Goal: Task Accomplishment & Management: Use online tool/utility

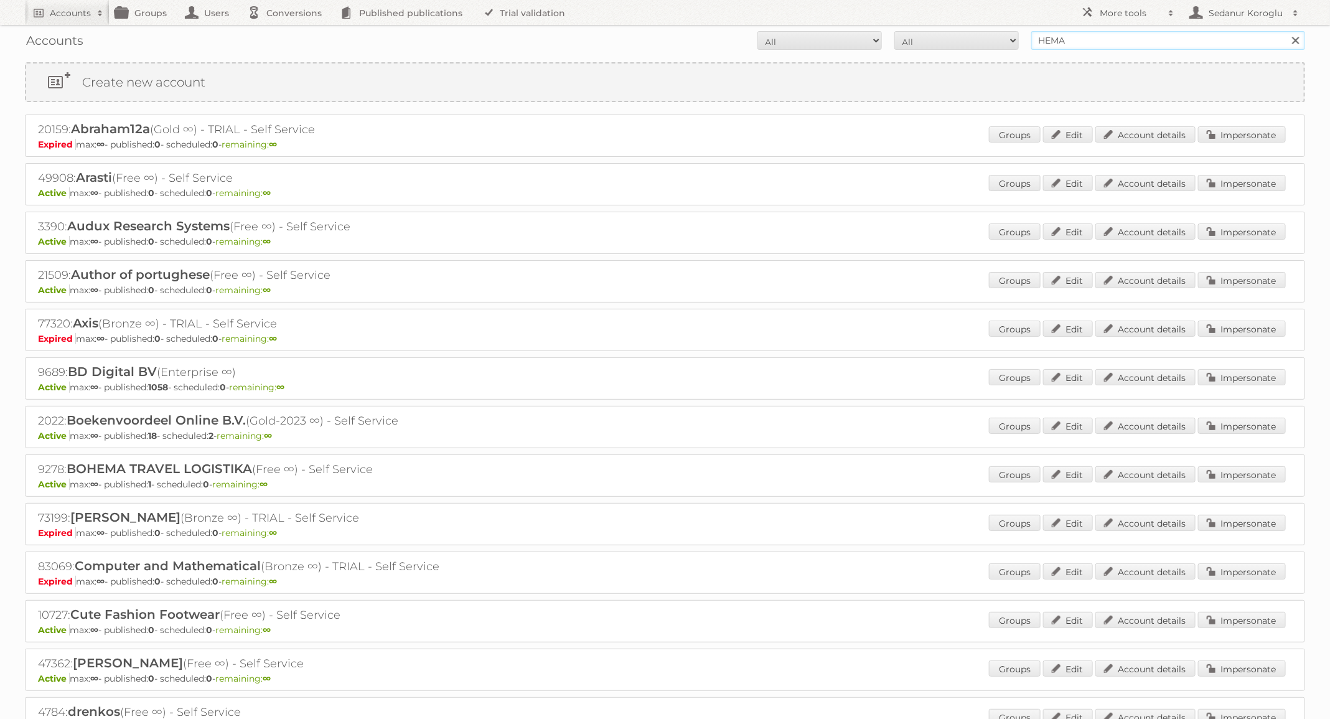
drag, startPoint x: 1081, startPoint y: 44, endPoint x: 942, endPoint y: 27, distance: 139.8
click at [942, 27] on div "Accounts All Active Expired Pending All Paid Trials Self service HEMA Search" at bounding box center [665, 40] width 1281 height 31
type input "S"
type input "Albert Heijn BE"
click at [1286, 31] on input "Search" at bounding box center [1295, 40] width 19 height 19
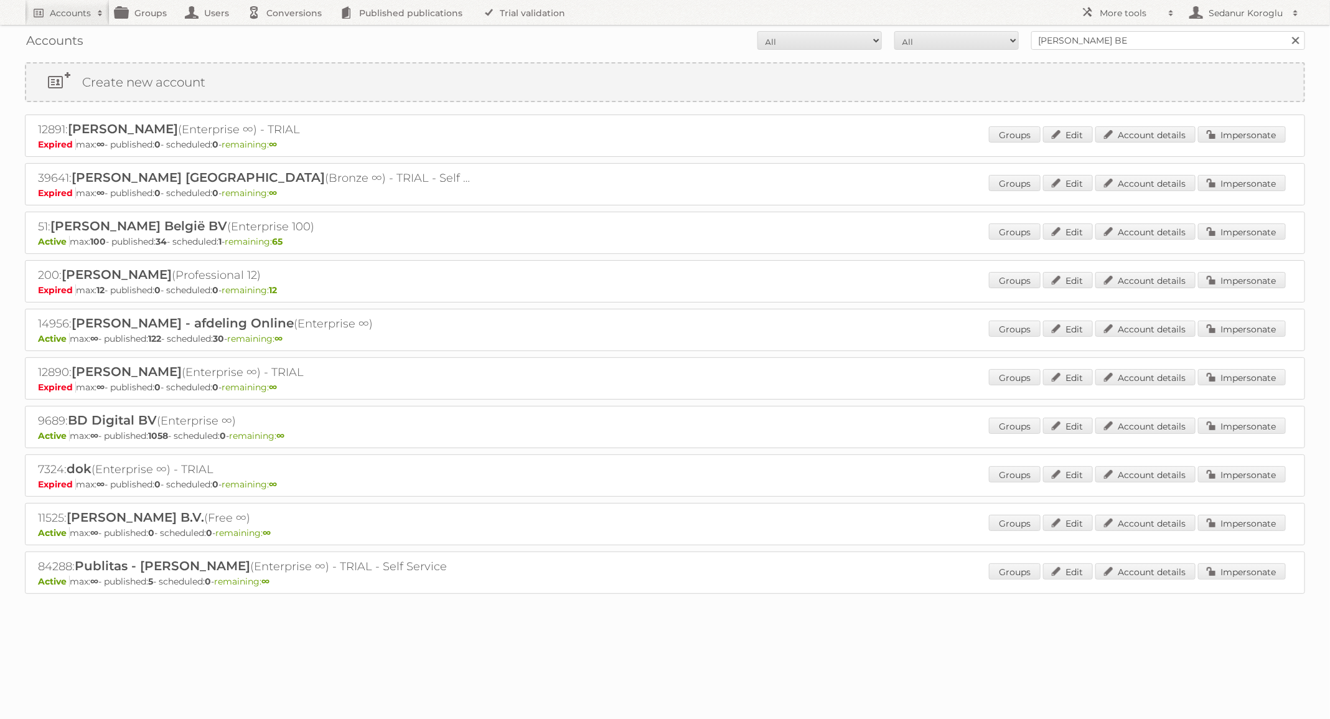
click at [1221, 238] on div "Groups Edit Account details Impersonate" at bounding box center [1137, 233] width 297 height 19
click at [1218, 230] on link "Impersonate" at bounding box center [1242, 232] width 88 height 16
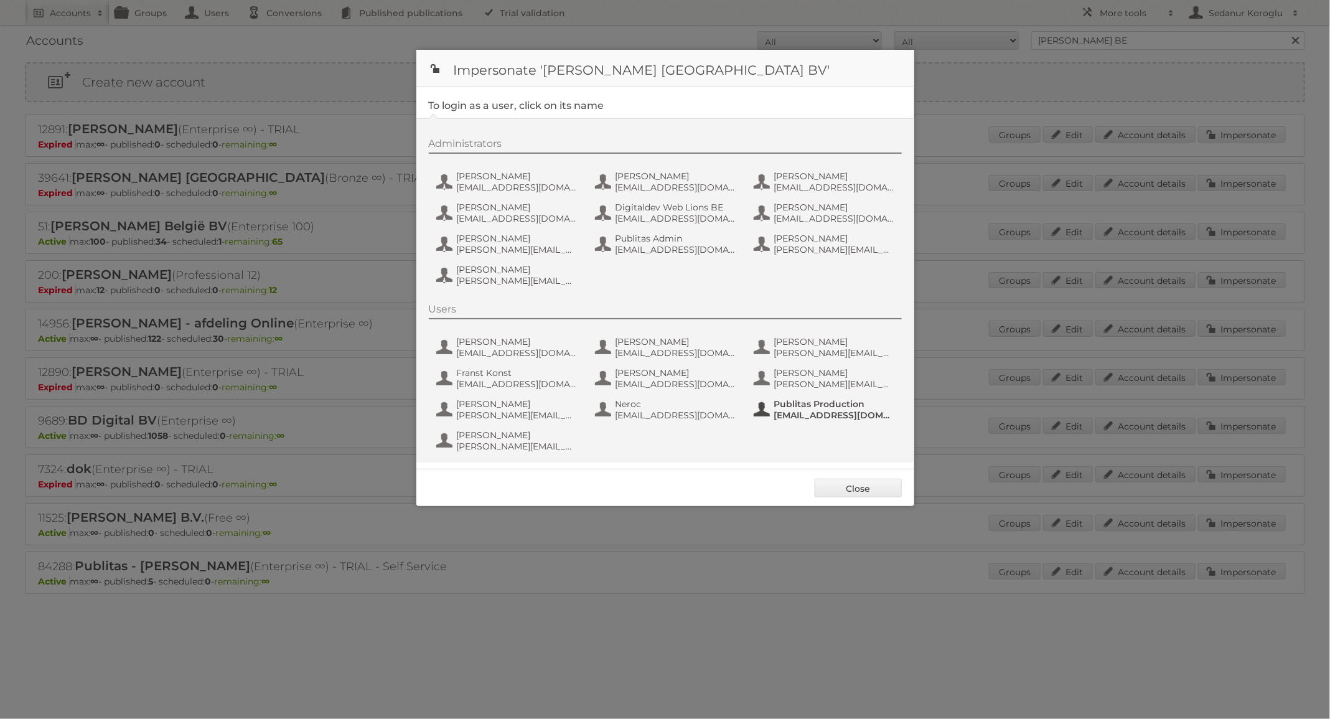
click at [807, 410] on span "fs+ahbe@publitas.com" at bounding box center [834, 415] width 121 height 11
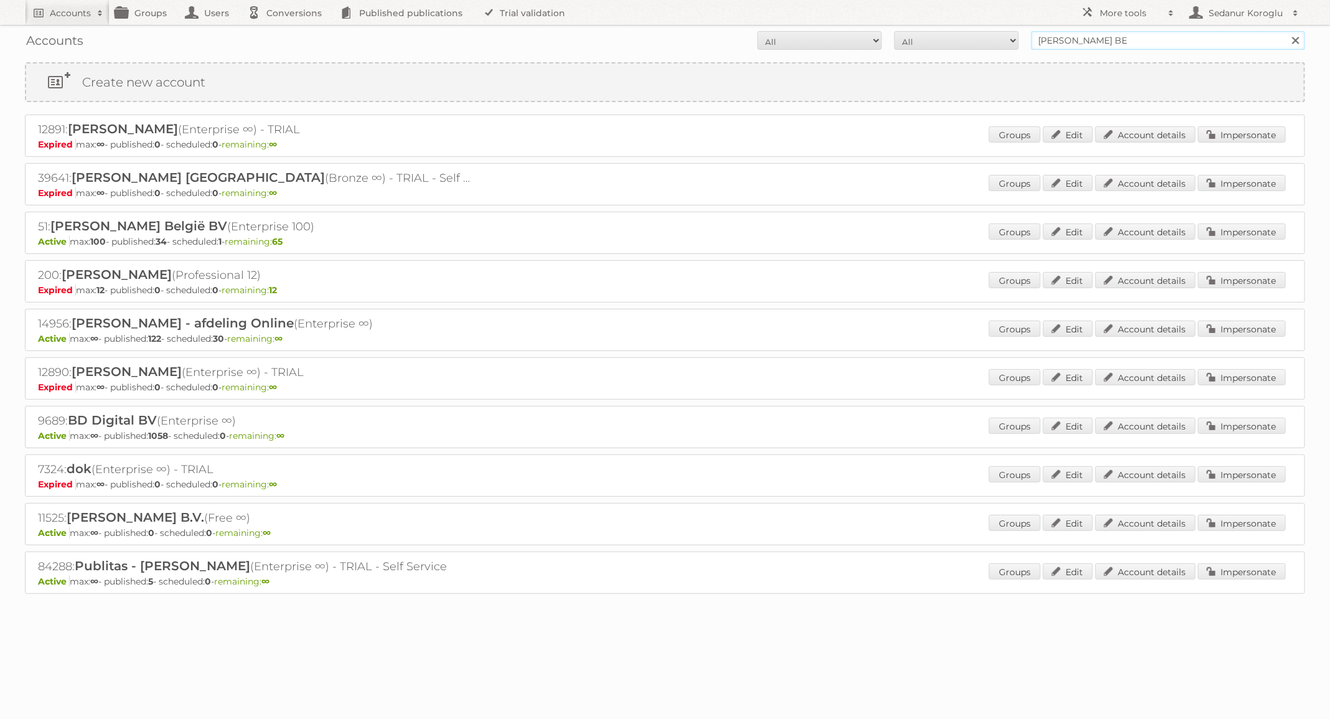
drag, startPoint x: 1125, startPoint y: 39, endPoint x: 1027, endPoint y: 39, distance: 98.4
click at [1027, 39] on form "All Active Expired Pending All Paid Trials Self service Albert Heijn BE Search" at bounding box center [665, 40] width 1281 height 19
type input "Alimerka"
click at [1286, 31] on input "Search" at bounding box center [1295, 40] width 19 height 19
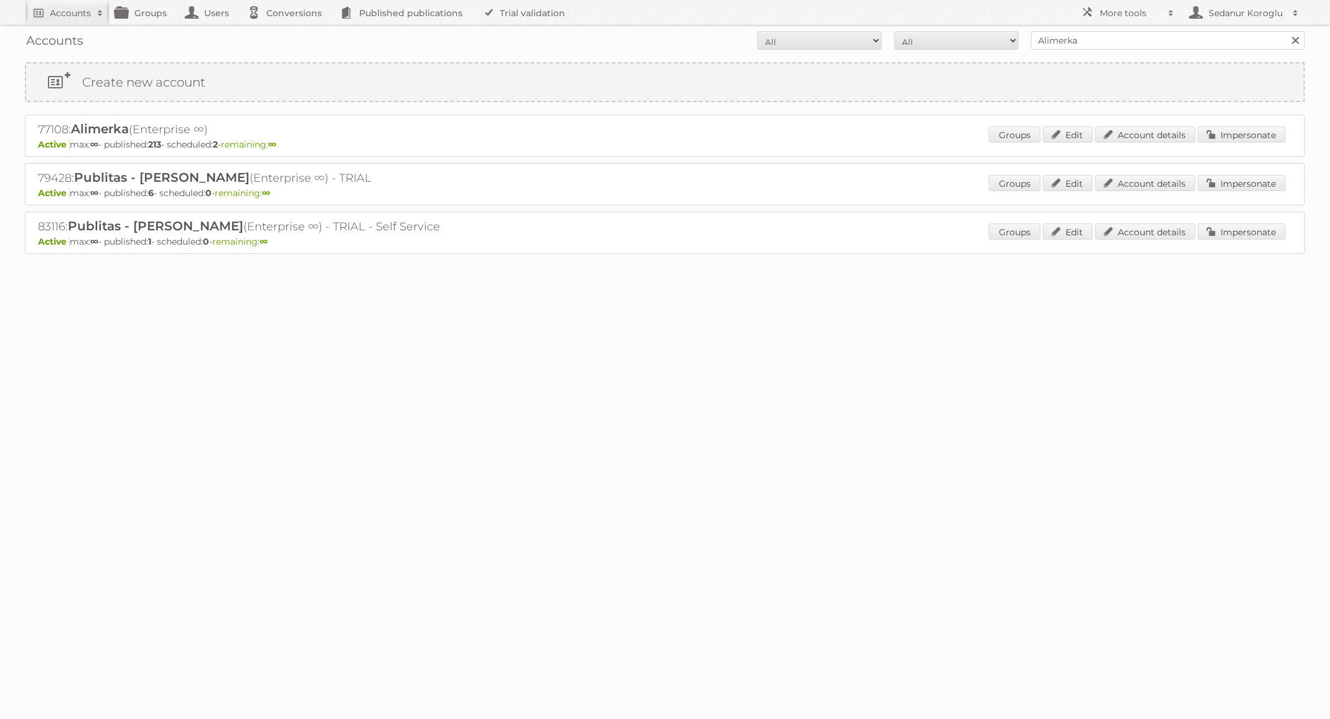
click at [1281, 120] on div "77108: Alimerka (Enterprise ∞) Active max: ∞ - published: 213 - scheduled: 2 - …" at bounding box center [665, 136] width 1281 height 42
click at [1274, 128] on link "Impersonate" at bounding box center [1242, 134] width 88 height 16
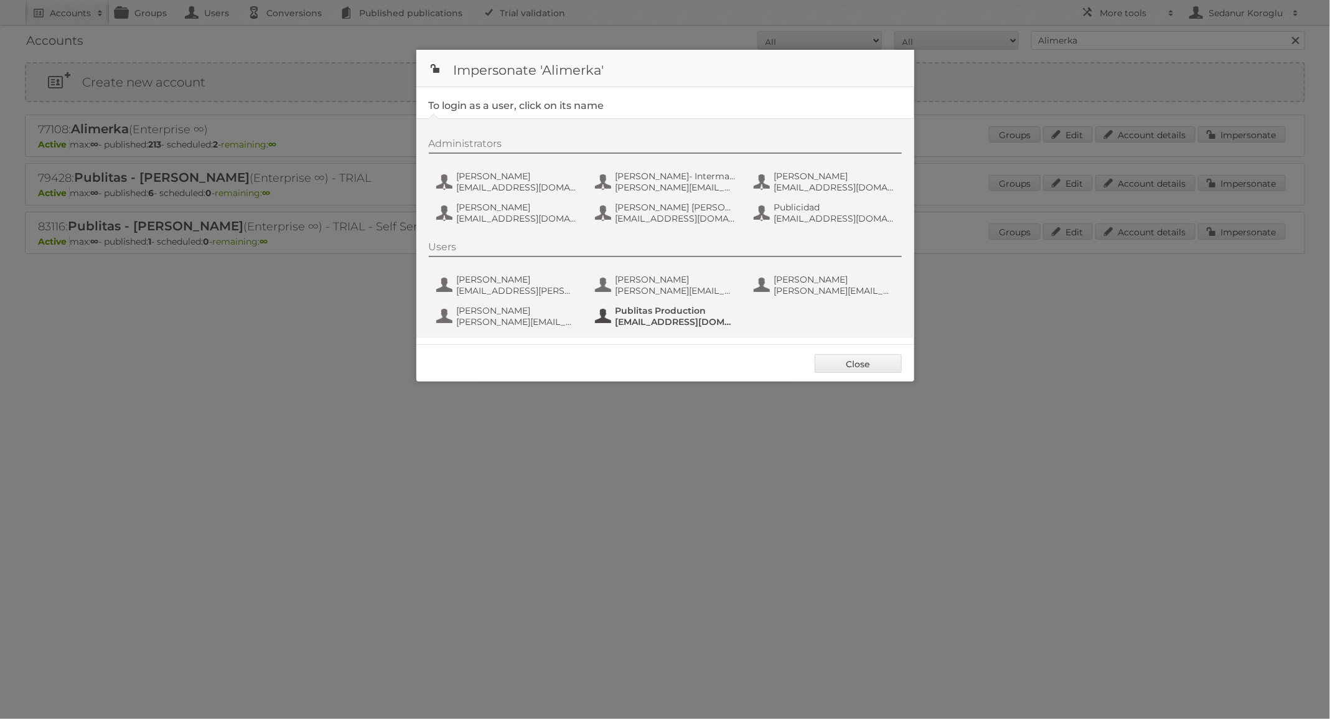
click at [674, 320] on span "fs+alimerka@publitas.com" at bounding box center [676, 321] width 121 height 11
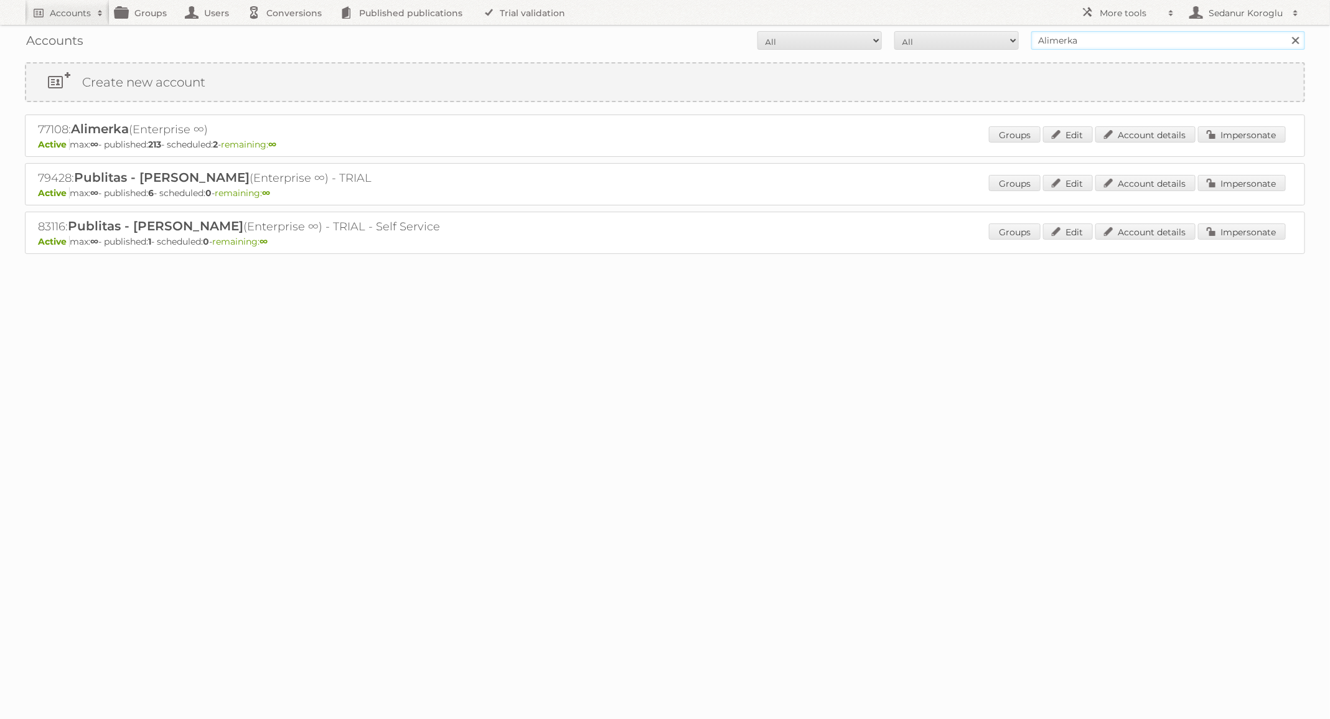
drag, startPoint x: 1090, startPoint y: 44, endPoint x: 965, endPoint y: 43, distance: 125.1
click at [965, 43] on form "All Active Expired Pending All Paid Trials Self service Alimerka Search" at bounding box center [665, 40] width 1281 height 19
type input "ICI Paris XL"
click at [1286, 31] on input "Search" at bounding box center [1295, 40] width 19 height 19
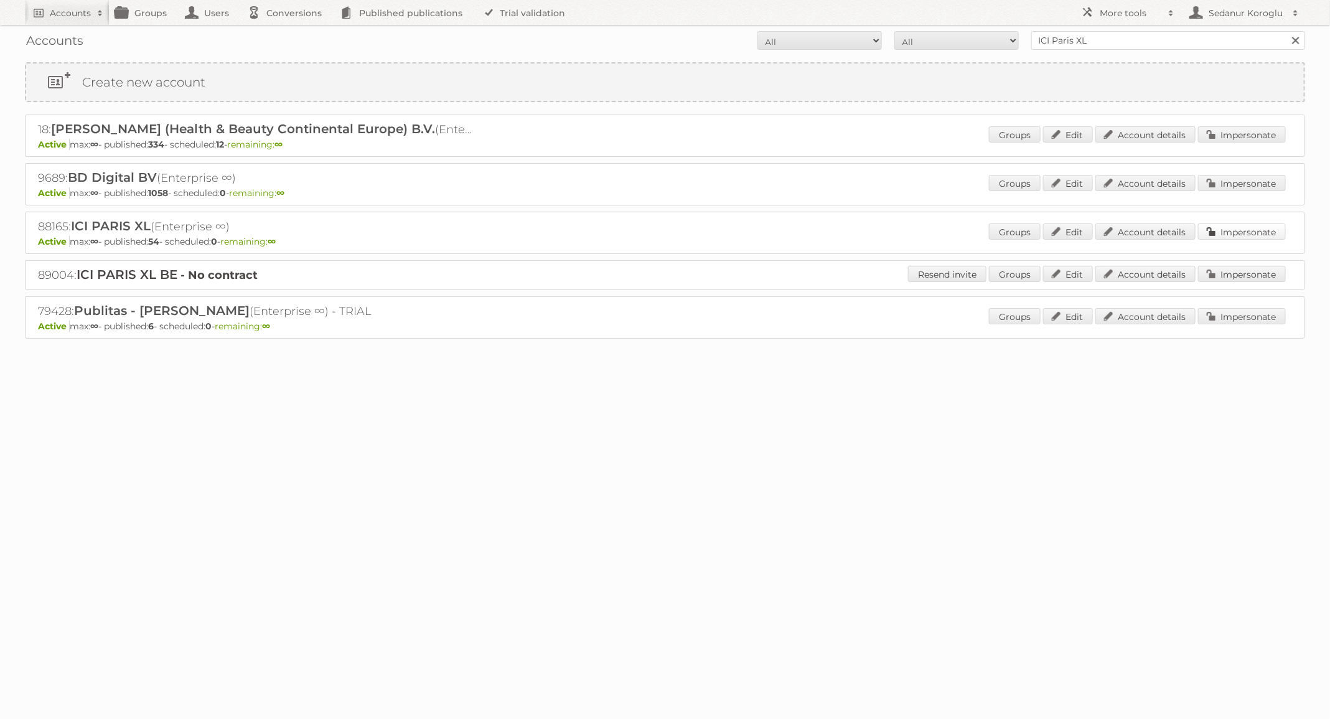
click at [1233, 225] on link "Impersonate" at bounding box center [1242, 232] width 88 height 16
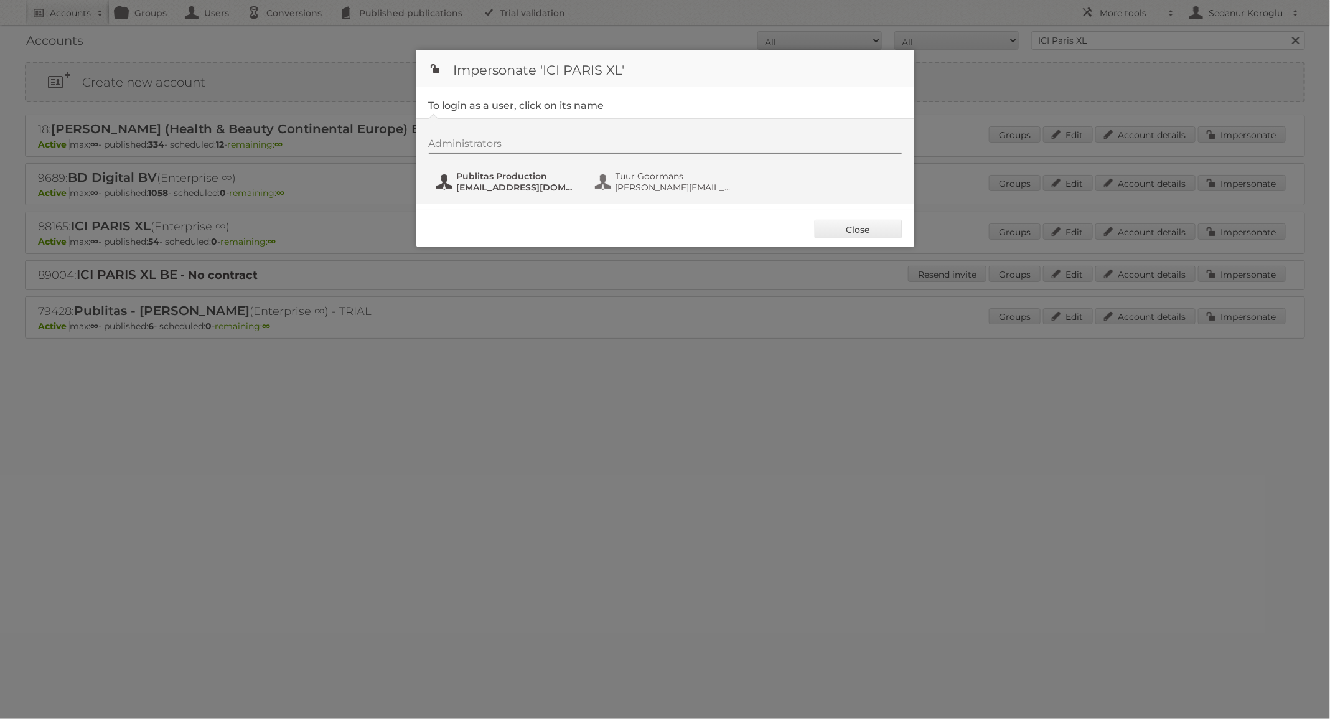
click at [532, 177] on span "Publitas Production" at bounding box center [517, 176] width 121 height 11
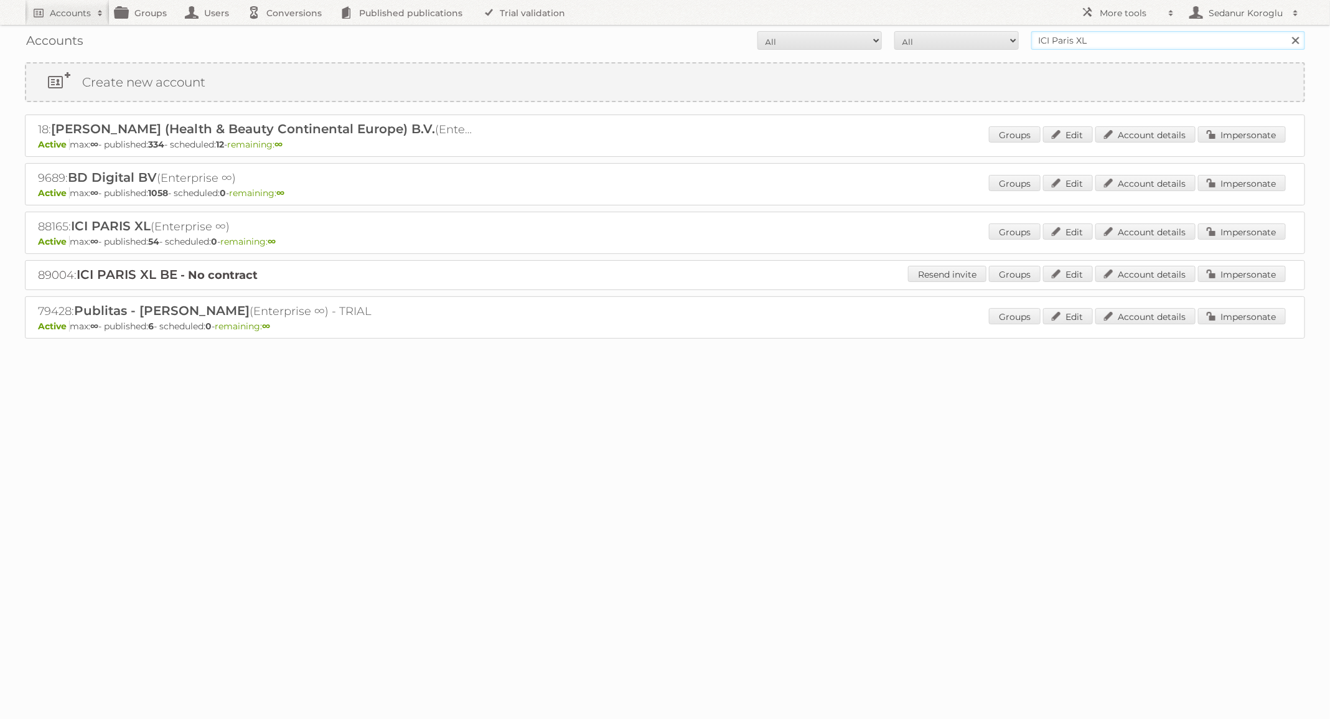
drag, startPoint x: 1096, startPoint y: 43, endPoint x: 938, endPoint y: 40, distance: 157.5
click at [938, 40] on form "All Active Expired Pending All Paid Trials Self service ICI Paris XL Search" at bounding box center [665, 40] width 1281 height 19
type input "Plus Retail"
click at [1286, 31] on input "Search" at bounding box center [1295, 40] width 19 height 19
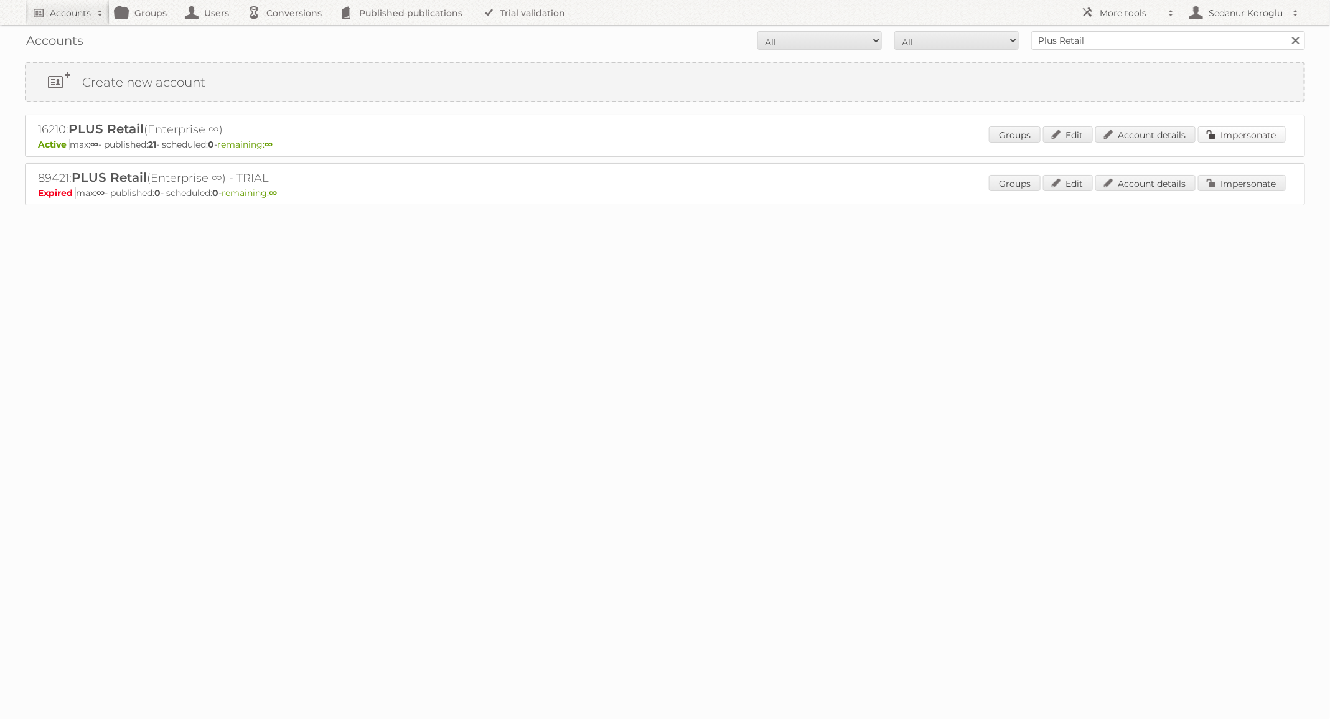
click at [1232, 138] on link "Impersonate" at bounding box center [1242, 134] width 88 height 16
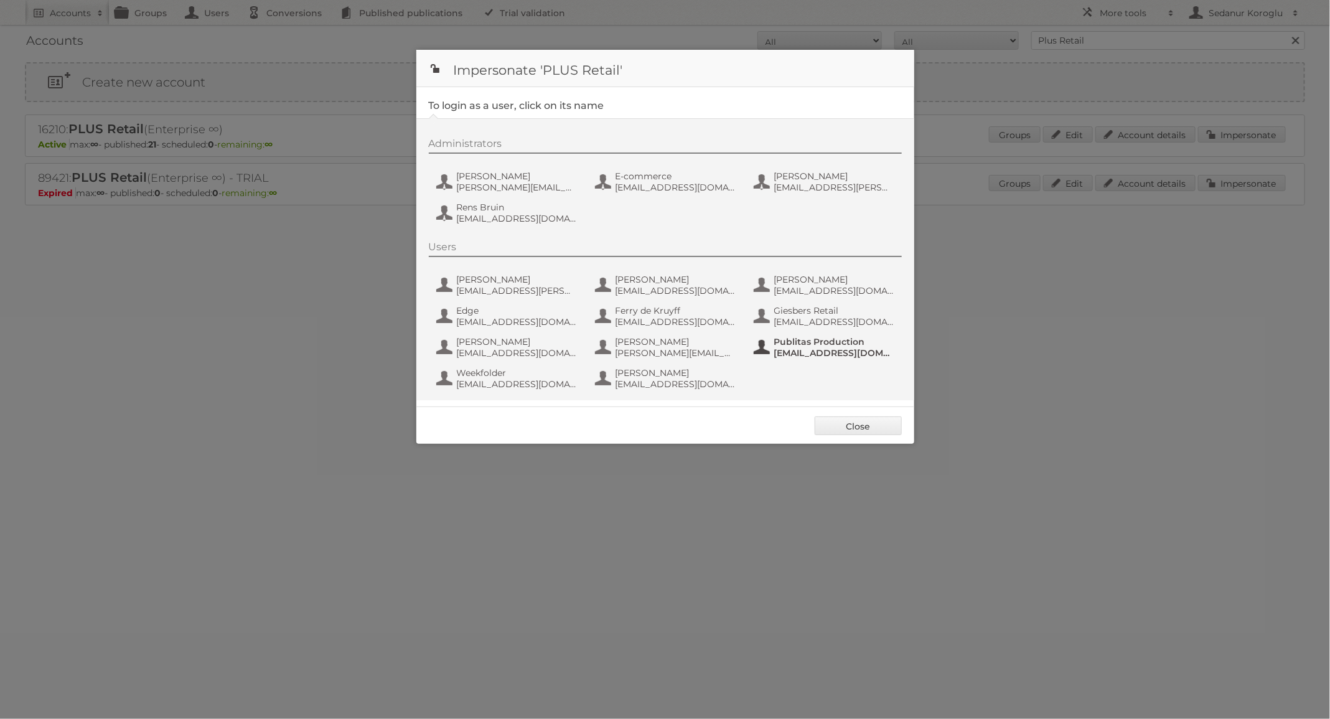
click at [799, 341] on span "Publitas Production" at bounding box center [834, 341] width 121 height 11
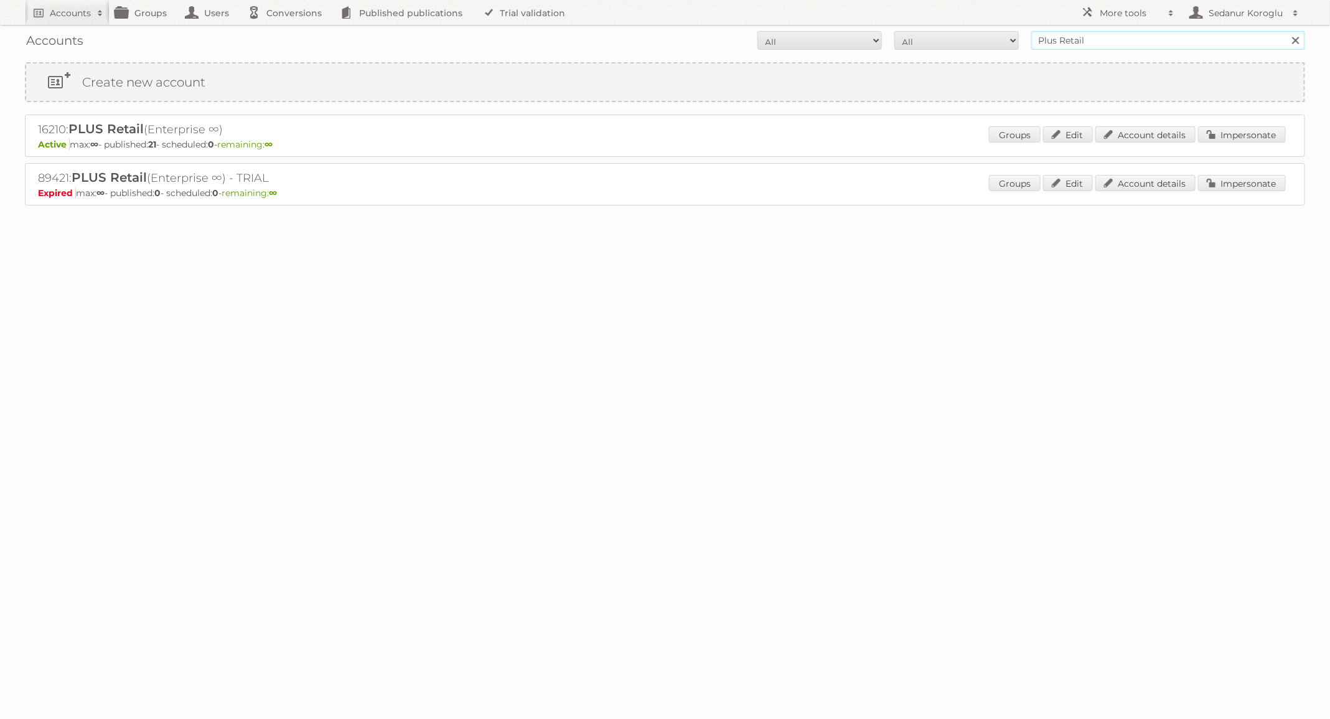
drag, startPoint x: 1093, startPoint y: 37, endPoint x: 980, endPoint y: 35, distance: 113.3
click at [982, 36] on form "All Active Expired Pending All Paid Trials Self service Plus Retail Search" at bounding box center [665, 40] width 1281 height 19
type input "Welkoop"
click at [1286, 31] on input "Search" at bounding box center [1295, 40] width 19 height 19
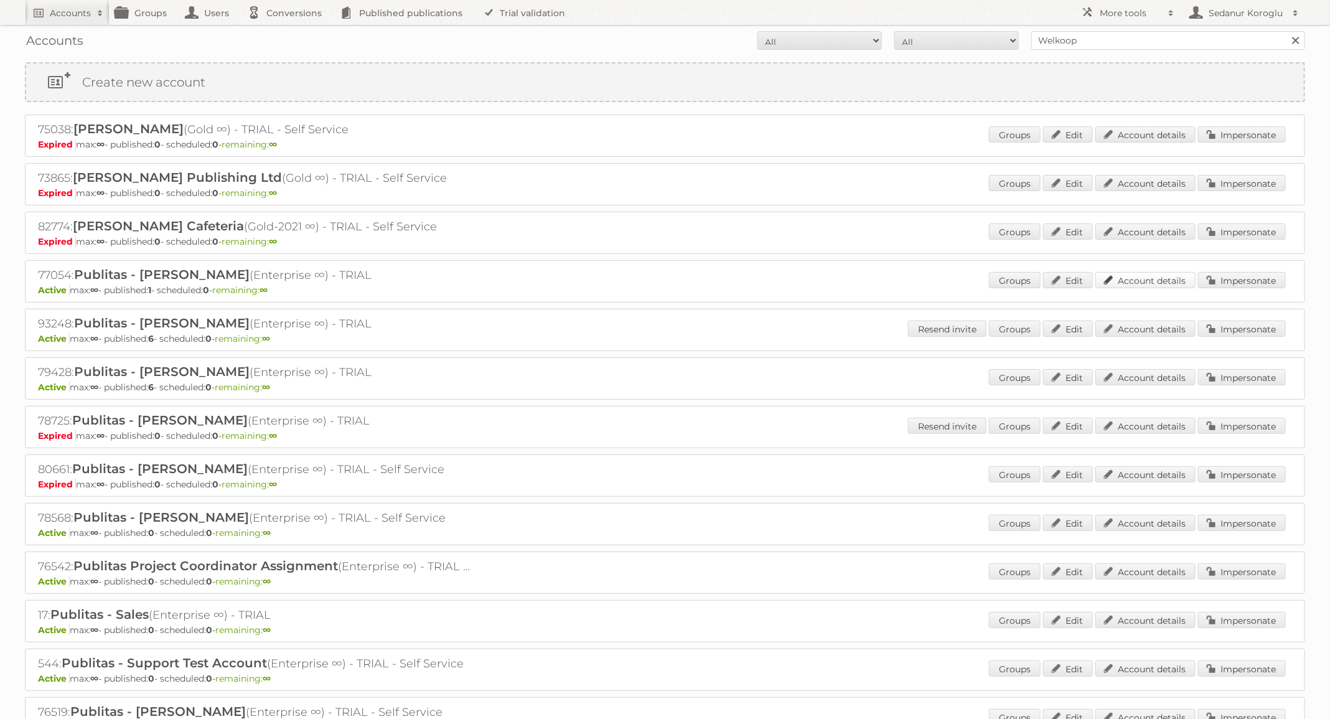
scroll to position [196, 0]
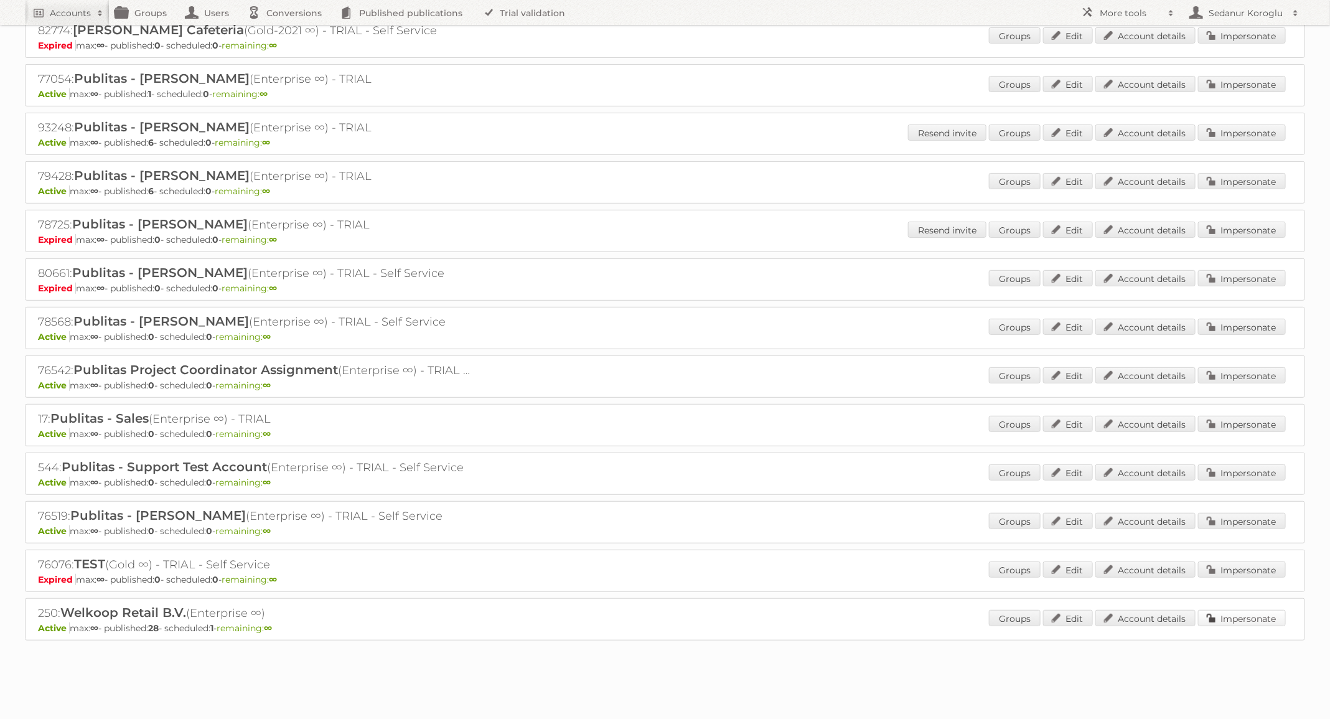
click at [1261, 612] on link "Impersonate" at bounding box center [1242, 618] width 88 height 16
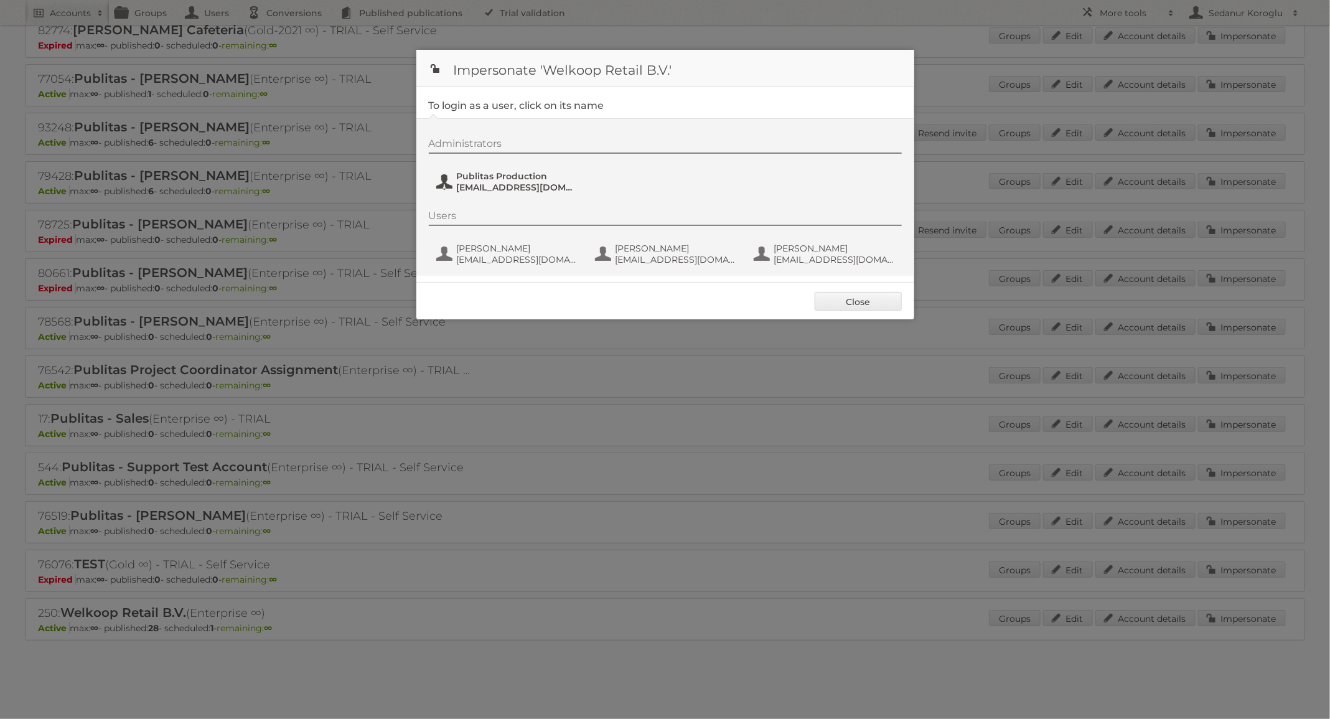
click at [532, 183] on span "fs+welkoop@publitas.com" at bounding box center [517, 187] width 121 height 11
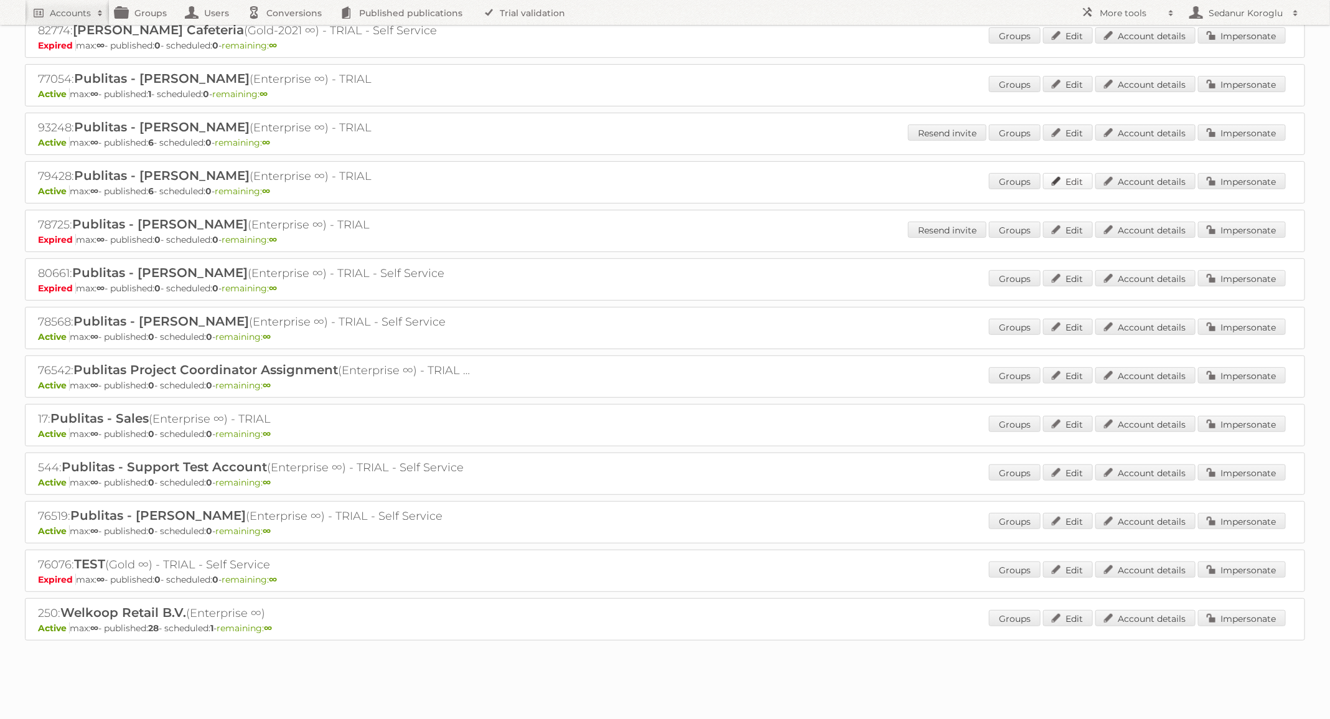
scroll to position [0, 0]
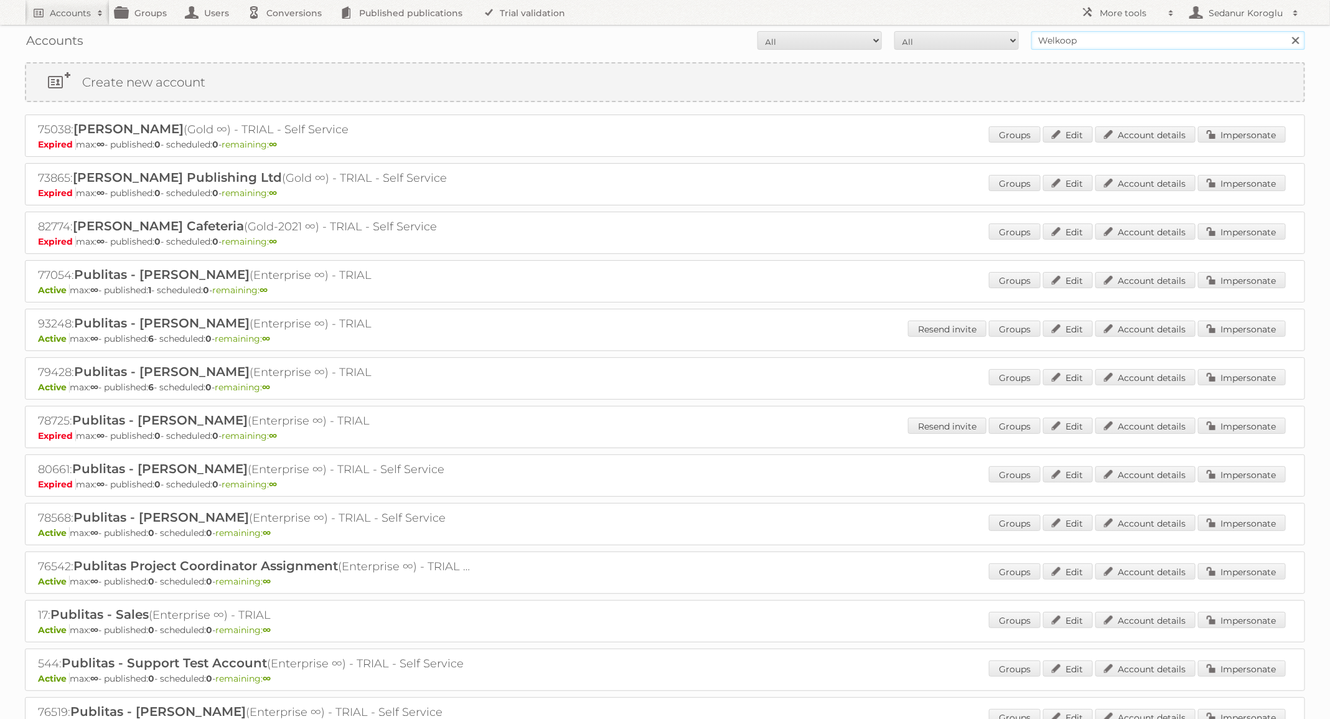
drag, startPoint x: 1104, startPoint y: 42, endPoint x: 1016, endPoint y: 42, distance: 87.8
click at [1016, 42] on form "All Active Expired Pending All Paid Trials Self service Welkoop Search" at bounding box center [665, 40] width 1281 height 19
type input "HEMA"
click at [1286, 31] on input "Search" at bounding box center [1295, 40] width 19 height 19
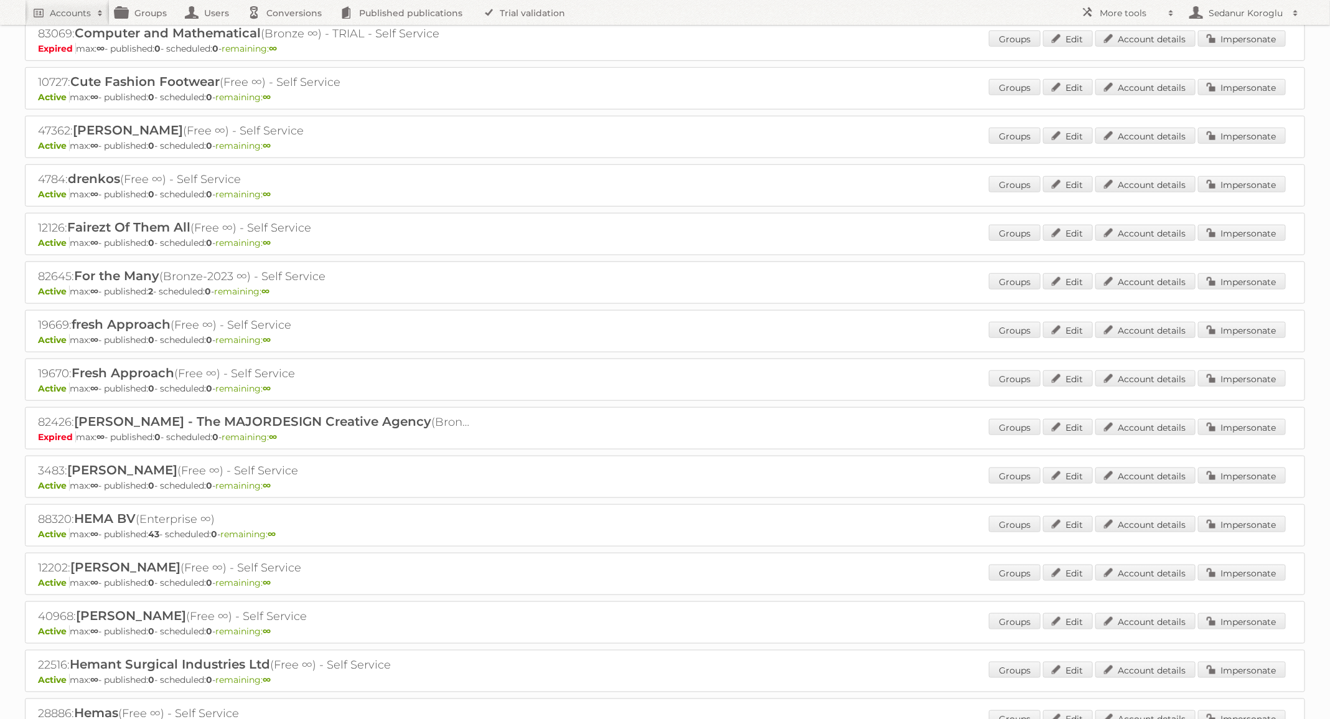
scroll to position [676, 0]
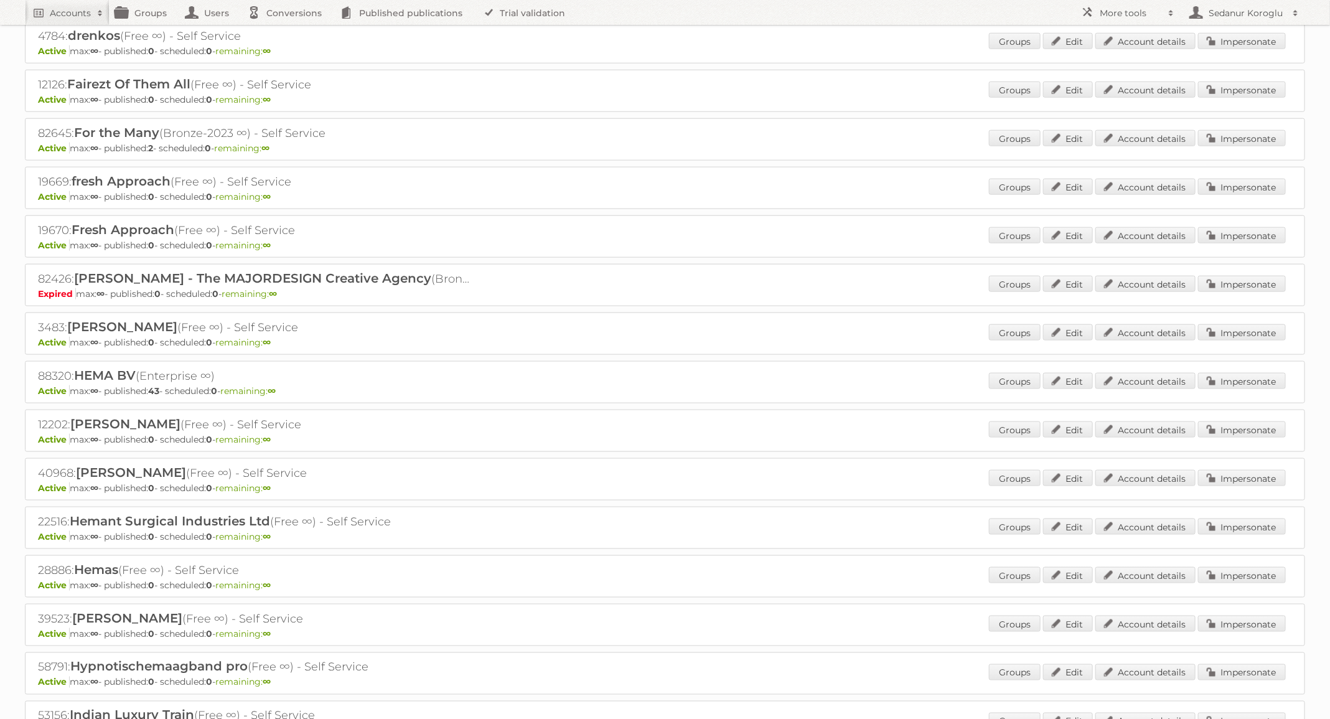
click at [1267, 377] on div "Groups Edit Account details Impersonate" at bounding box center [1137, 382] width 297 height 19
click at [1254, 375] on link "Impersonate" at bounding box center [1242, 381] width 88 height 16
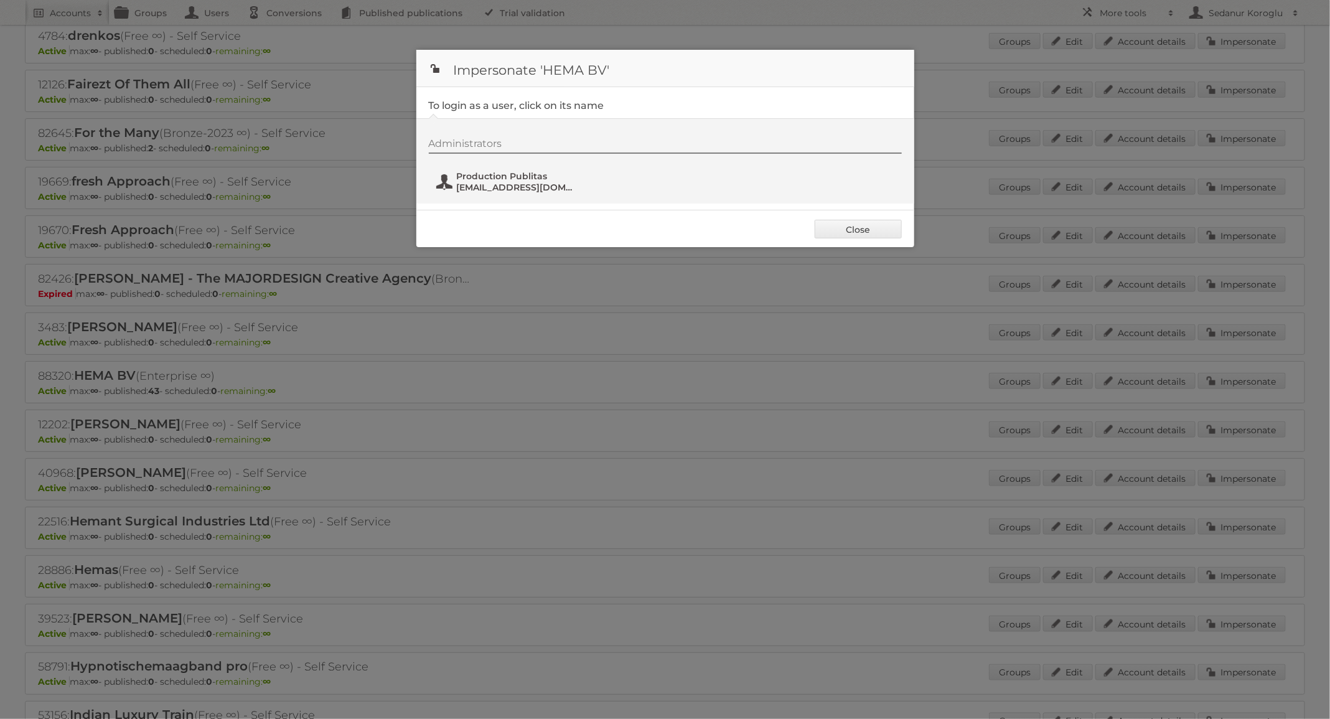
click at [512, 189] on span "[EMAIL_ADDRESS][DOMAIN_NAME]" at bounding box center [517, 187] width 121 height 11
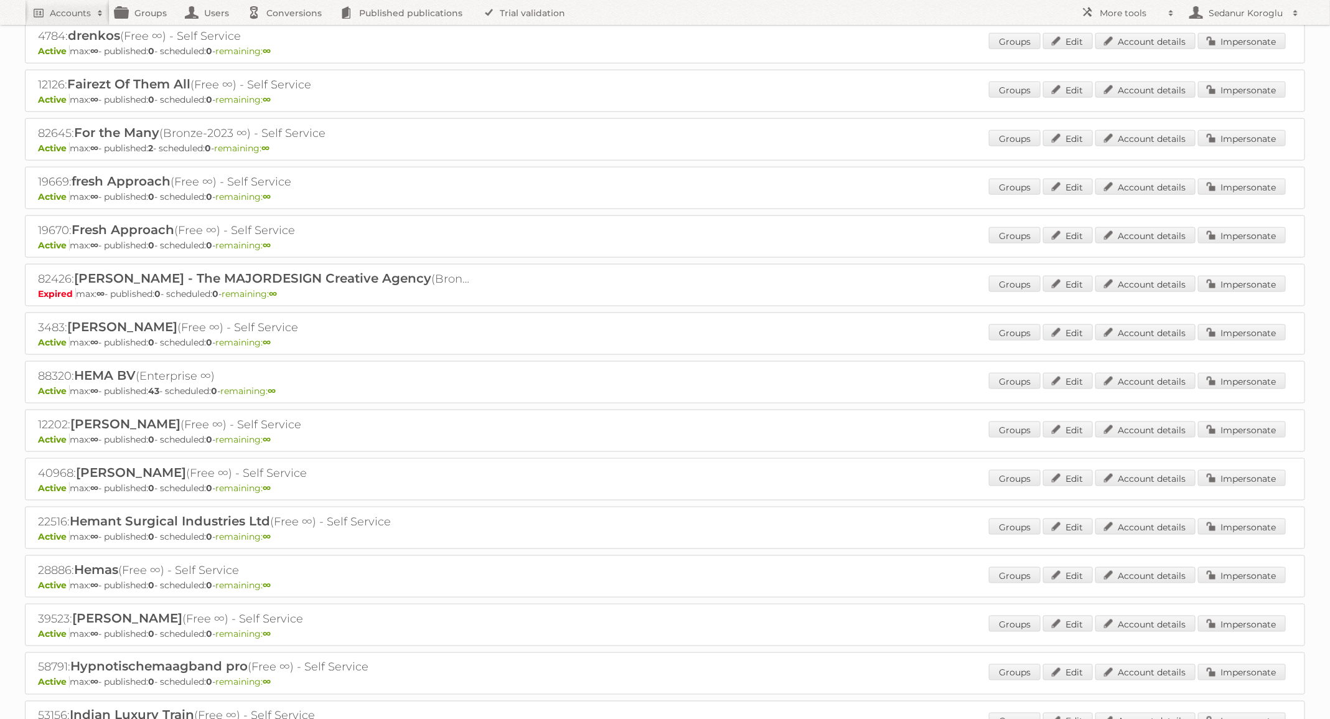
scroll to position [0, 0]
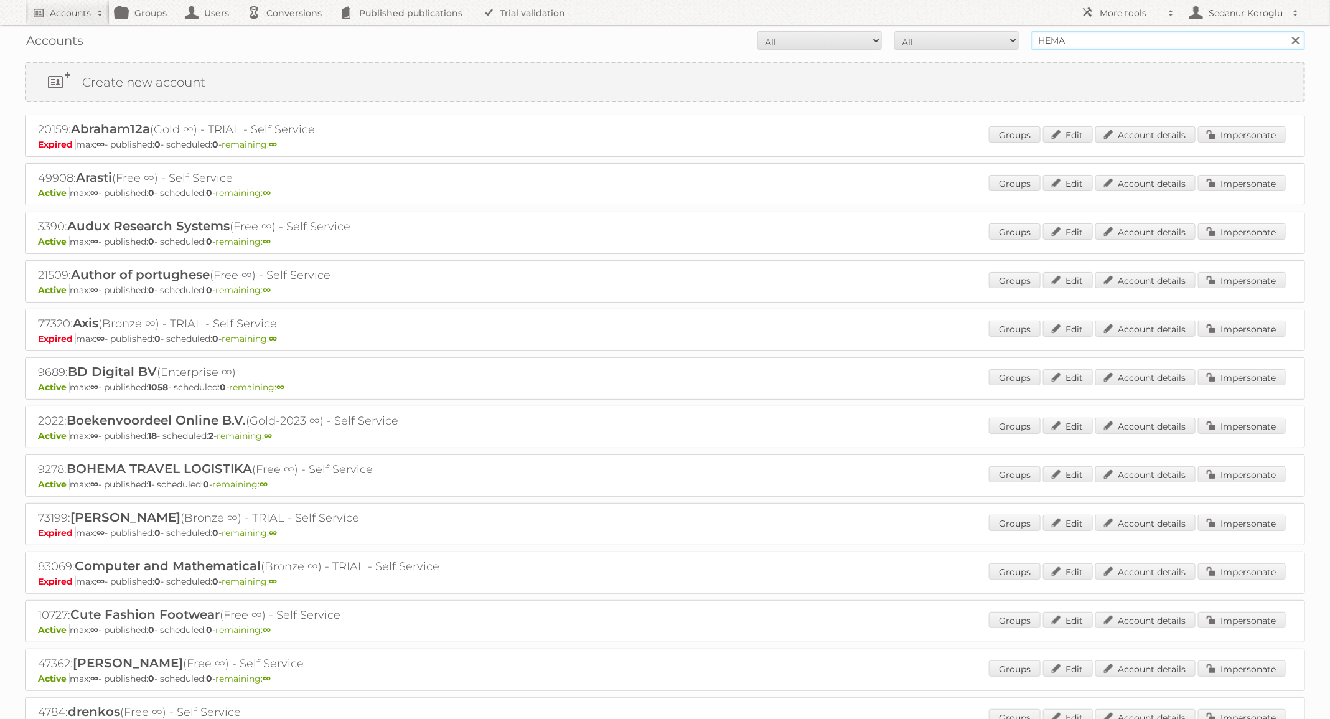
drag, startPoint x: 1077, startPoint y: 39, endPoint x: 974, endPoint y: 26, distance: 104.2
click at [974, 26] on div "Accounts All Active Expired Pending All Paid Trials Self service HEMA Search" at bounding box center [665, 40] width 1281 height 31
type input "TFG Media"
click at [1286, 31] on input "Search" at bounding box center [1295, 40] width 19 height 19
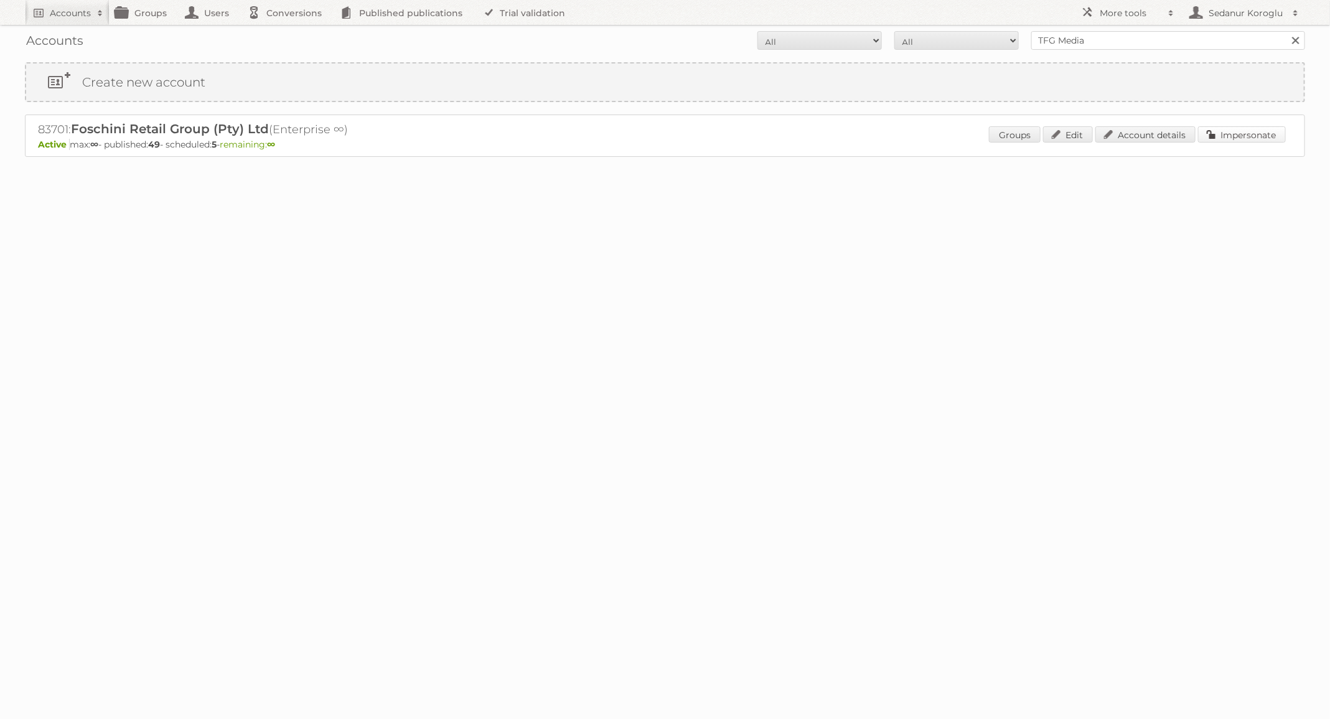
click at [1263, 138] on link "Impersonate" at bounding box center [1242, 134] width 88 height 16
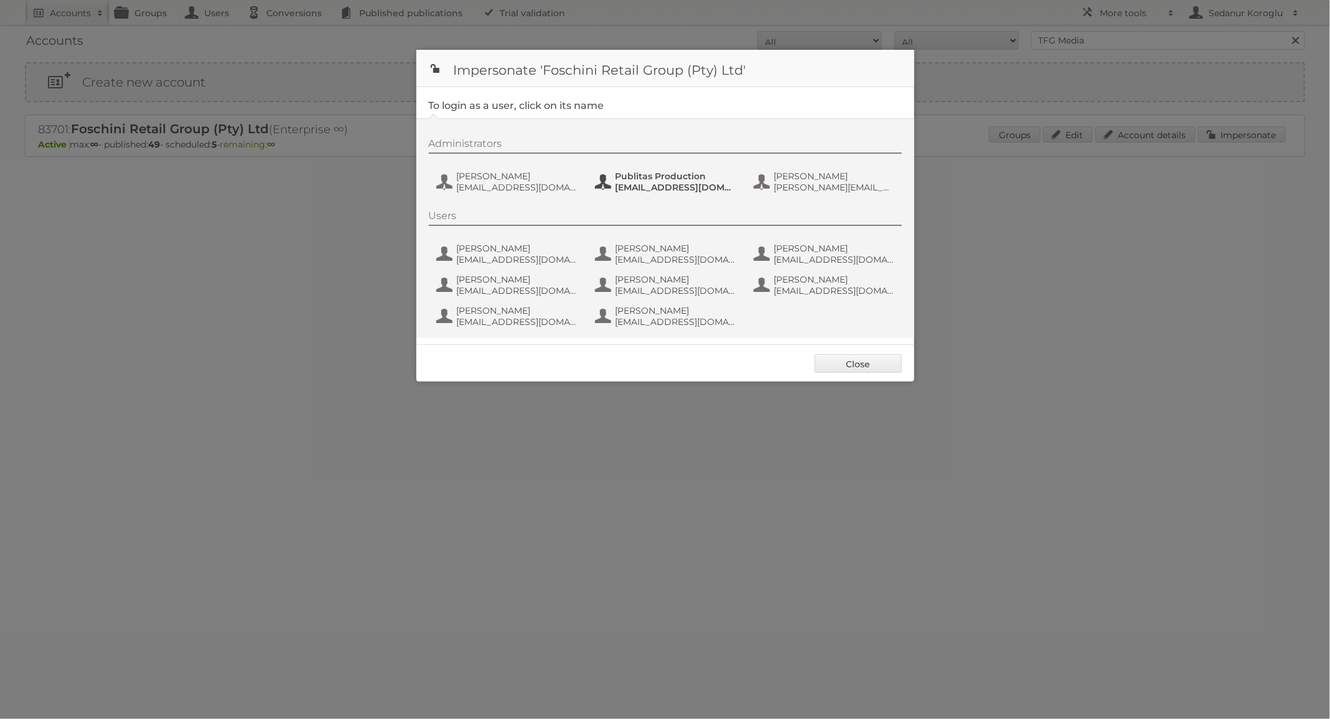
click at [656, 184] on span "fs+tfgmedia@publitas.com" at bounding box center [676, 187] width 121 height 11
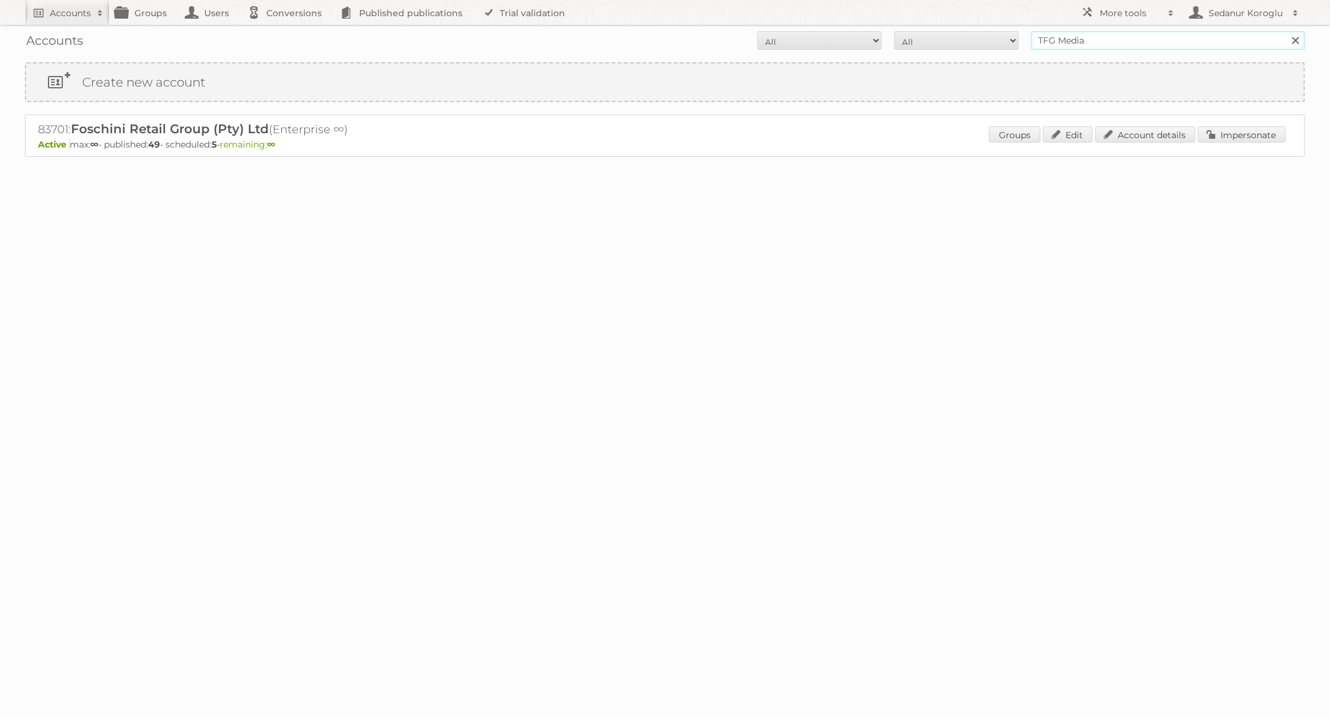
drag, startPoint x: 1099, startPoint y: 35, endPoint x: 984, endPoint y: 37, distance: 115.8
click at [984, 37] on form "All Active Expired Pending All Paid Trials Self service TFG Media Search" at bounding box center [665, 40] width 1281 height 19
type input "Etos"
click at [1286, 31] on input "Search" at bounding box center [1295, 40] width 19 height 19
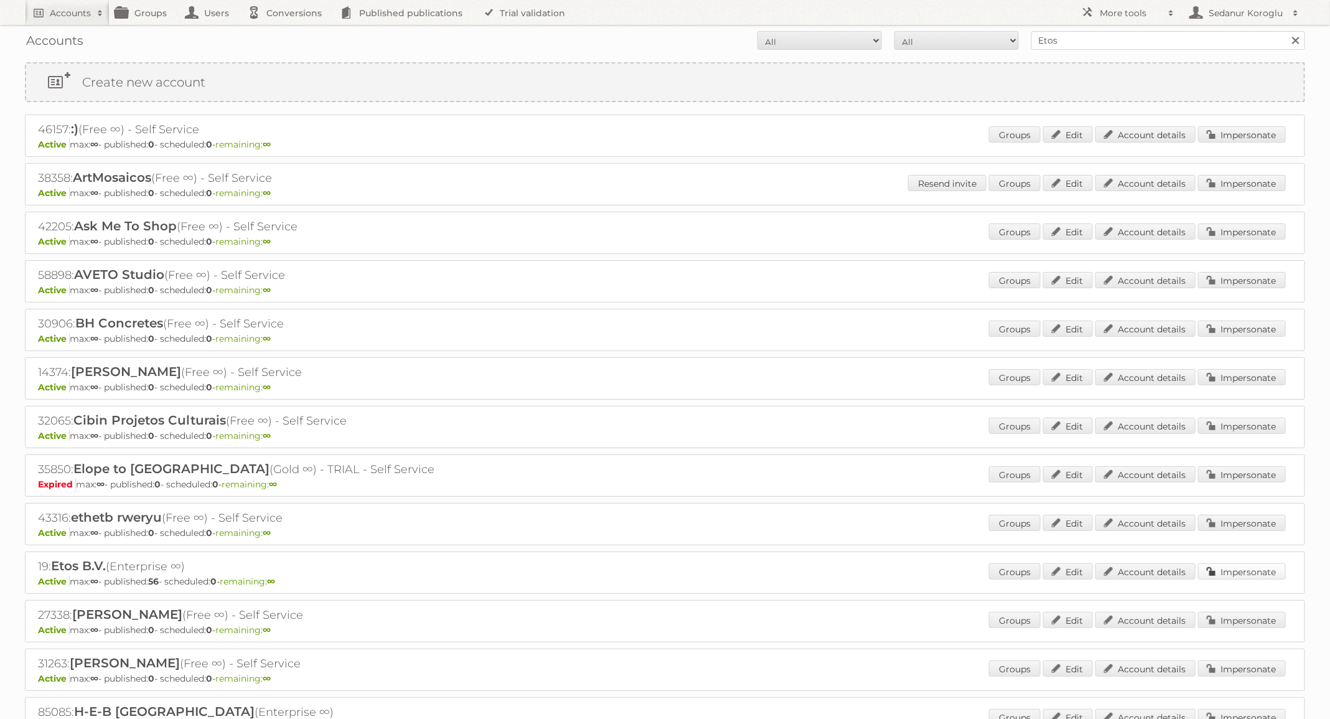
click at [1227, 563] on link "Impersonate" at bounding box center [1242, 571] width 88 height 16
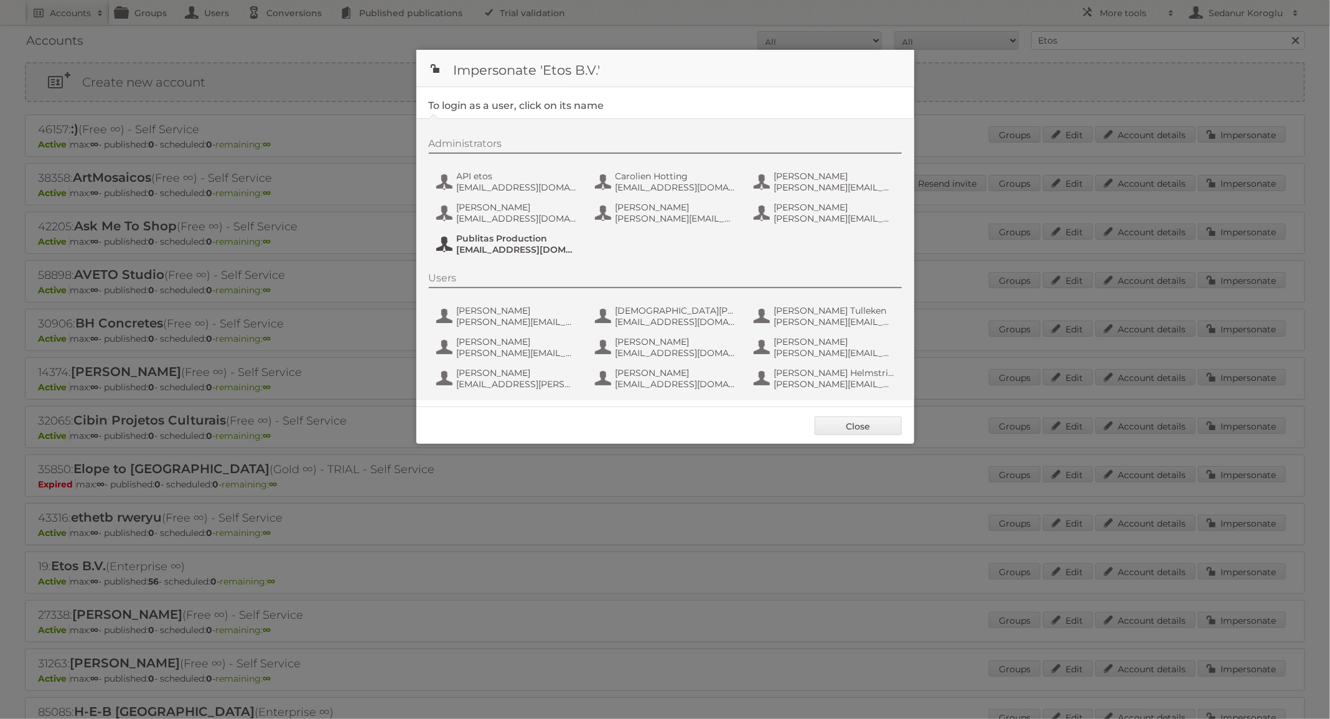
click at [505, 245] on span "[EMAIL_ADDRESS][DOMAIN_NAME]" at bounding box center [517, 249] width 121 height 11
